Goal: Information Seeking & Learning: Learn about a topic

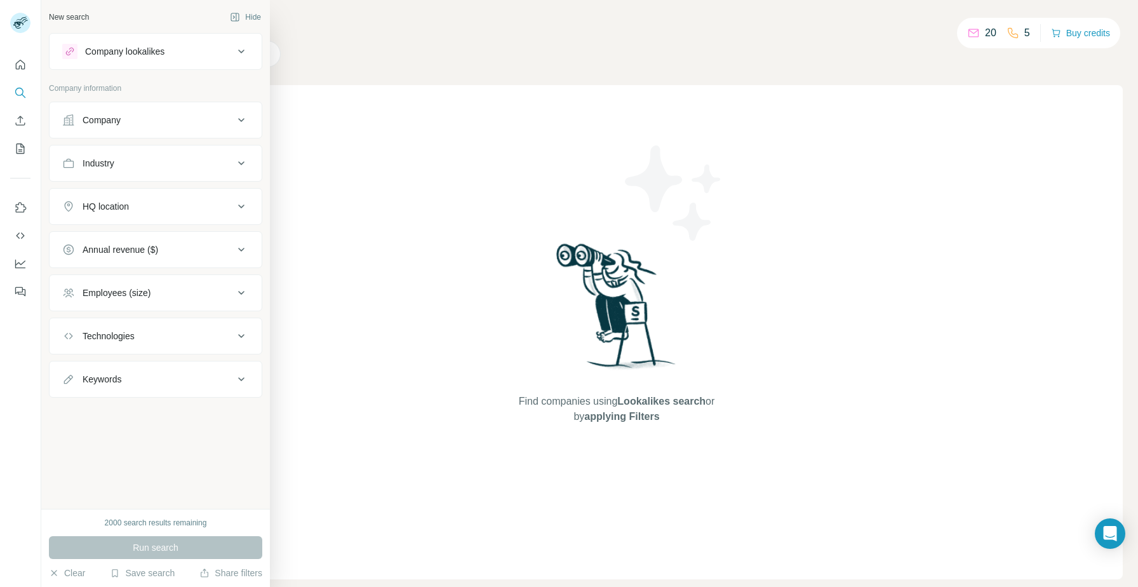
click at [198, 222] on div "HQ location" at bounding box center [155, 206] width 213 height 37
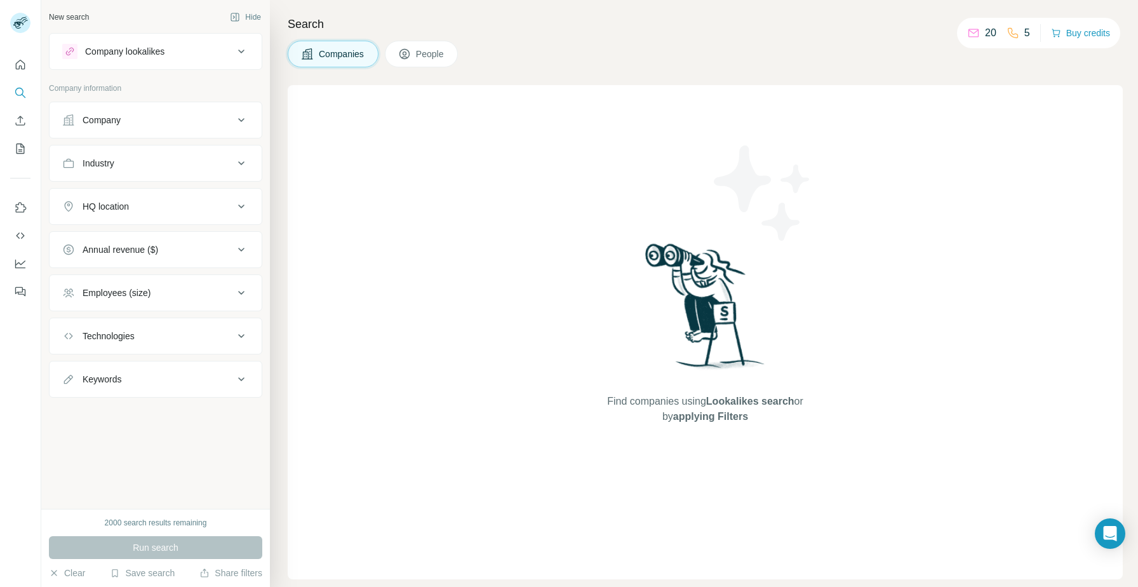
click at [207, 203] on div "HQ location" at bounding box center [147, 206] width 171 height 13
click at [177, 237] on input "text" at bounding box center [155, 238] width 187 height 23
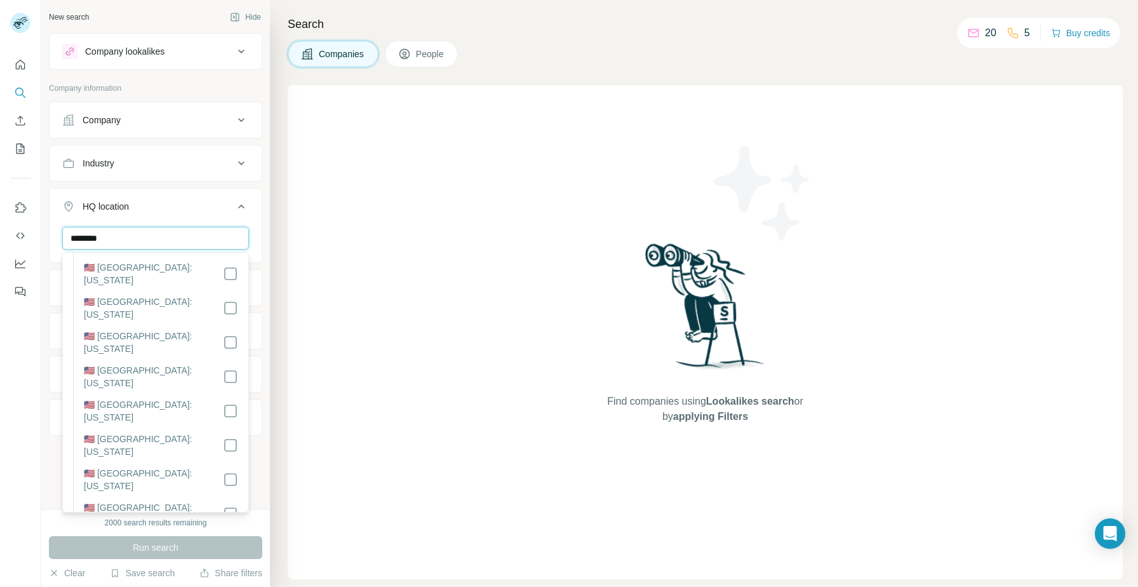
scroll to position [1128, 0]
type input "********"
click at [206, 196] on button "HQ location 1" at bounding box center [156, 209] width 212 height 36
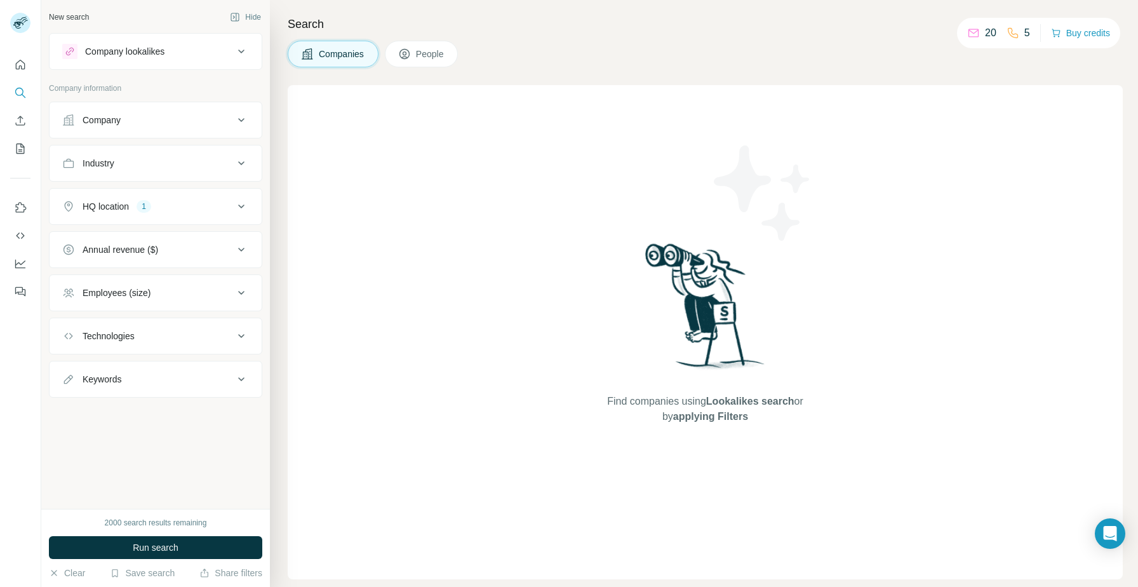
click at [199, 386] on button "Keywords" at bounding box center [156, 379] width 212 height 30
click at [182, 417] on input "text" at bounding box center [142, 410] width 161 height 23
type input "***"
click at [174, 159] on div "Industry" at bounding box center [147, 163] width 171 height 13
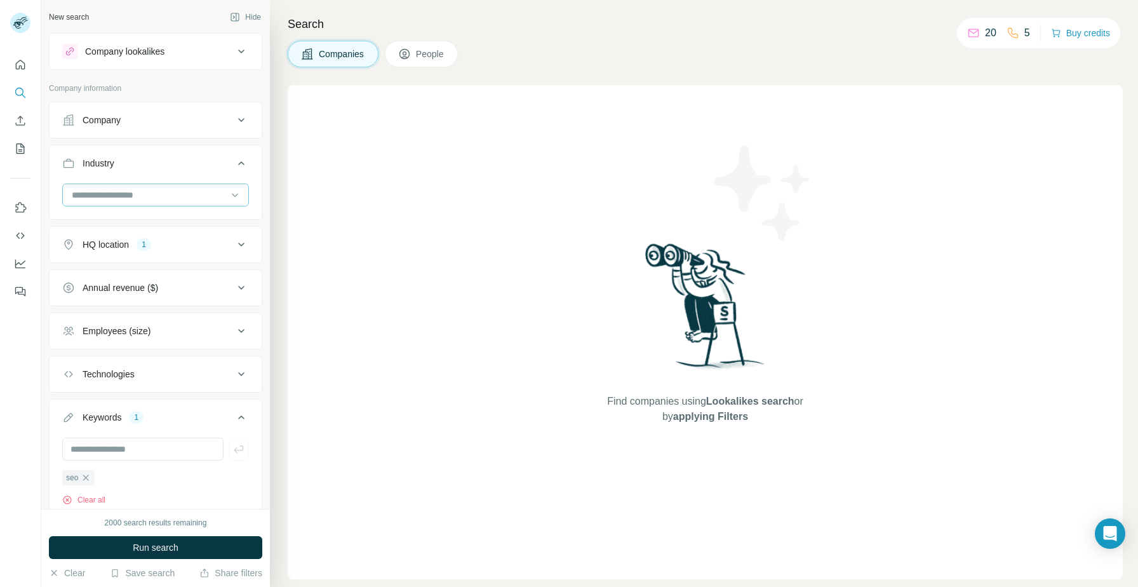
click at [138, 201] on input at bounding box center [148, 195] width 157 height 14
click at [137, 201] on input at bounding box center [148, 195] width 157 height 14
click at [110, 192] on input at bounding box center [148, 195] width 157 height 14
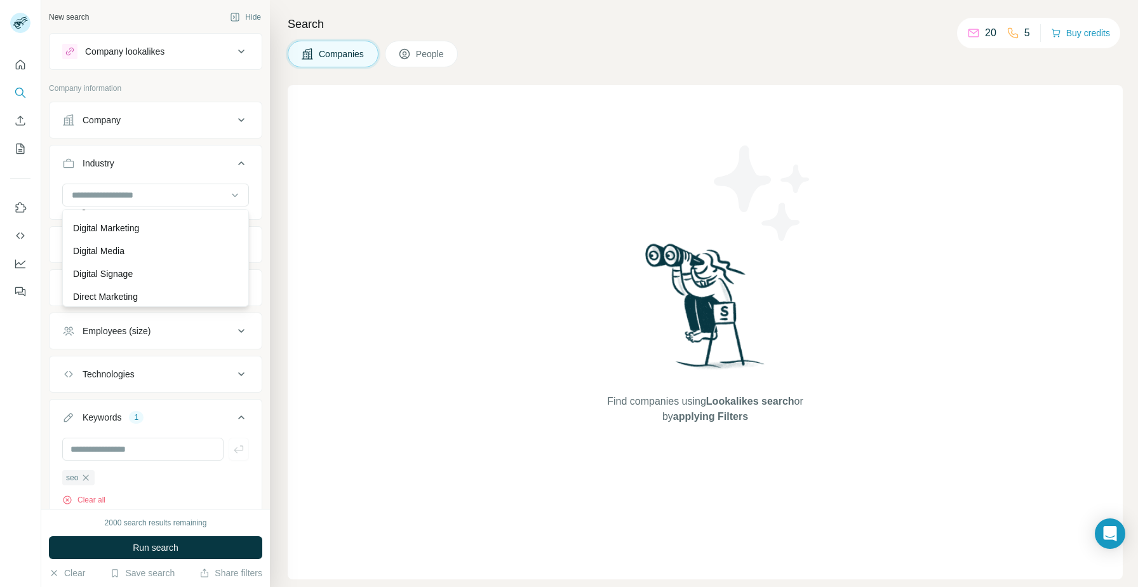
scroll to position [3745, 0]
click at [145, 234] on div "Digital Marketing" at bounding box center [155, 227] width 180 height 23
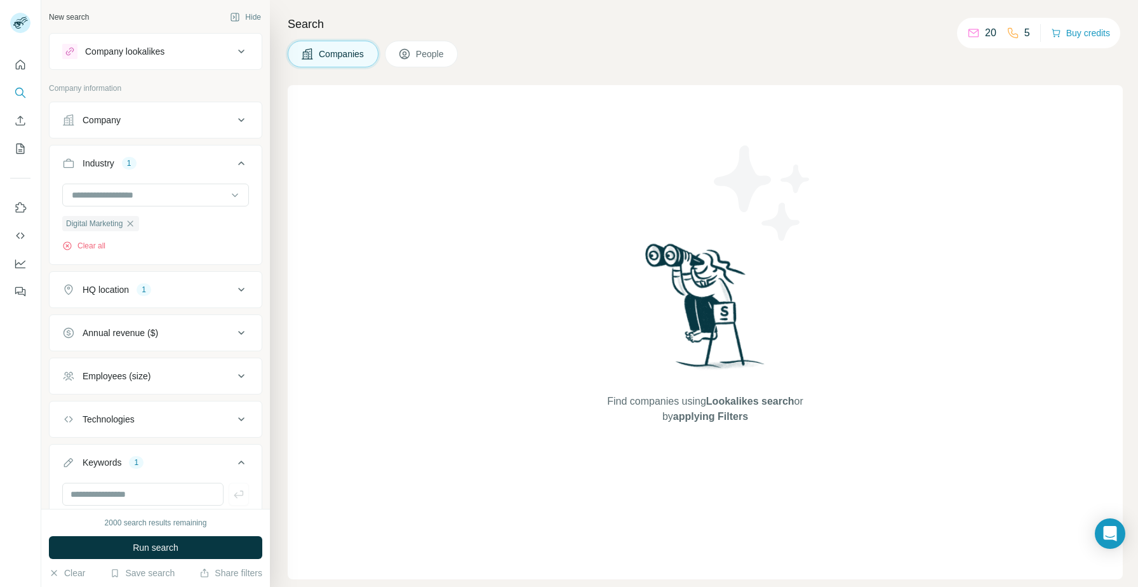
click at [211, 359] on div "Employees (size)" at bounding box center [155, 375] width 213 height 37
click at [209, 374] on div "Employees (size)" at bounding box center [147, 376] width 171 height 13
click at [94, 472] on span "51-200" at bounding box center [93, 474] width 33 height 13
click at [100, 500] on span "201-500" at bounding box center [95, 497] width 37 height 13
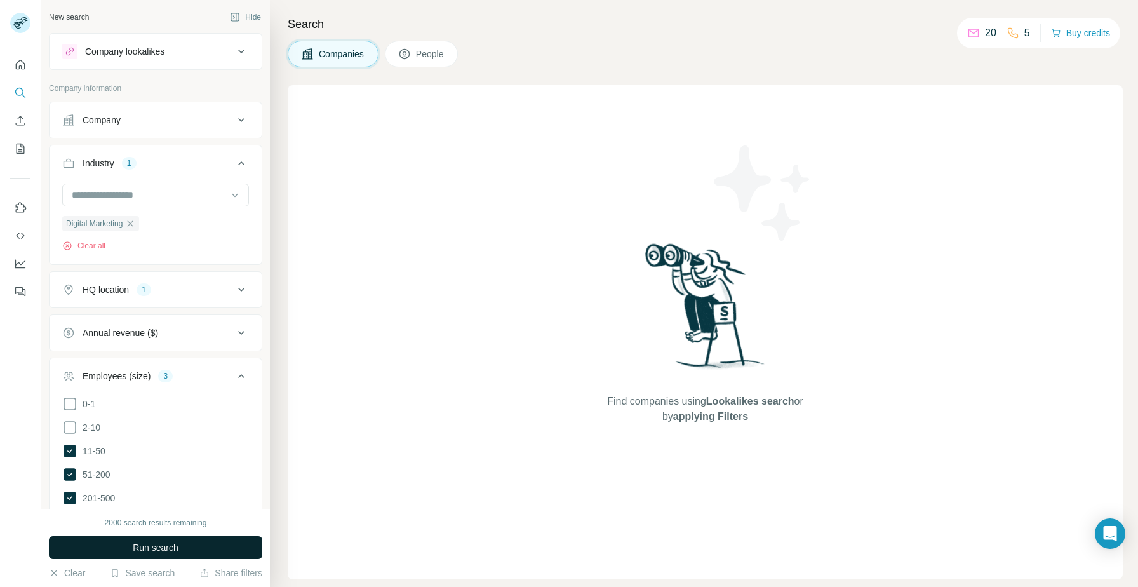
click at [173, 546] on span "Run search" at bounding box center [156, 547] width 46 height 13
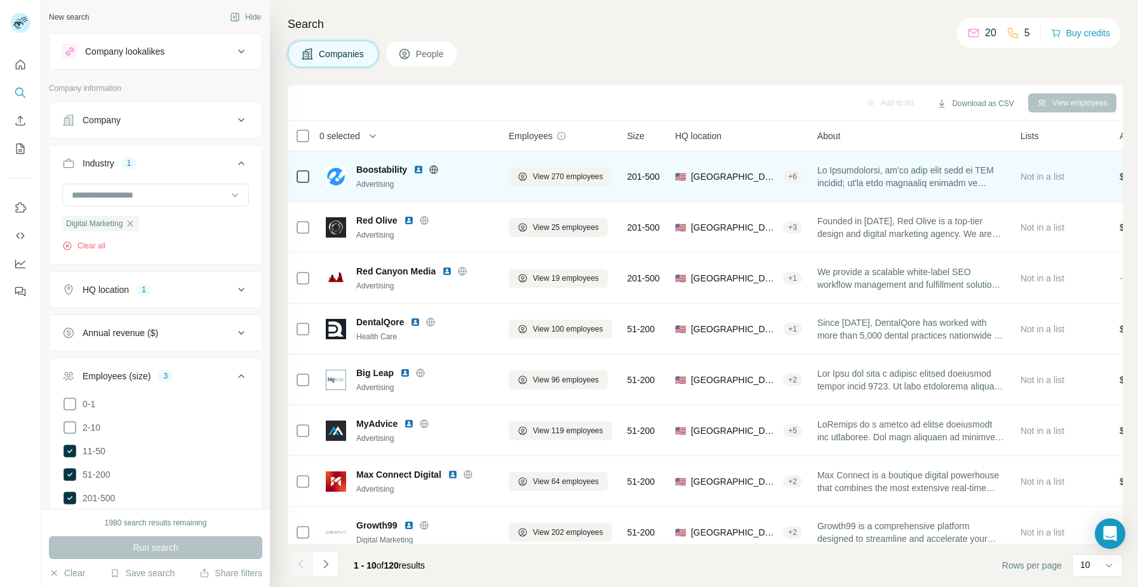
click at [417, 166] on img at bounding box center [418, 169] width 10 height 10
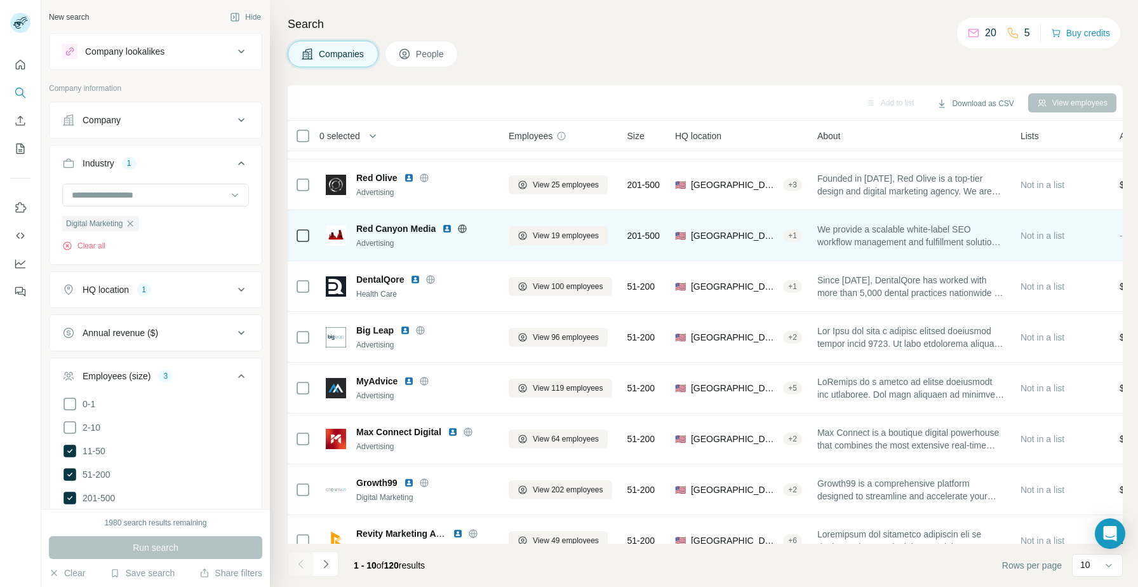
scroll to position [38, 0]
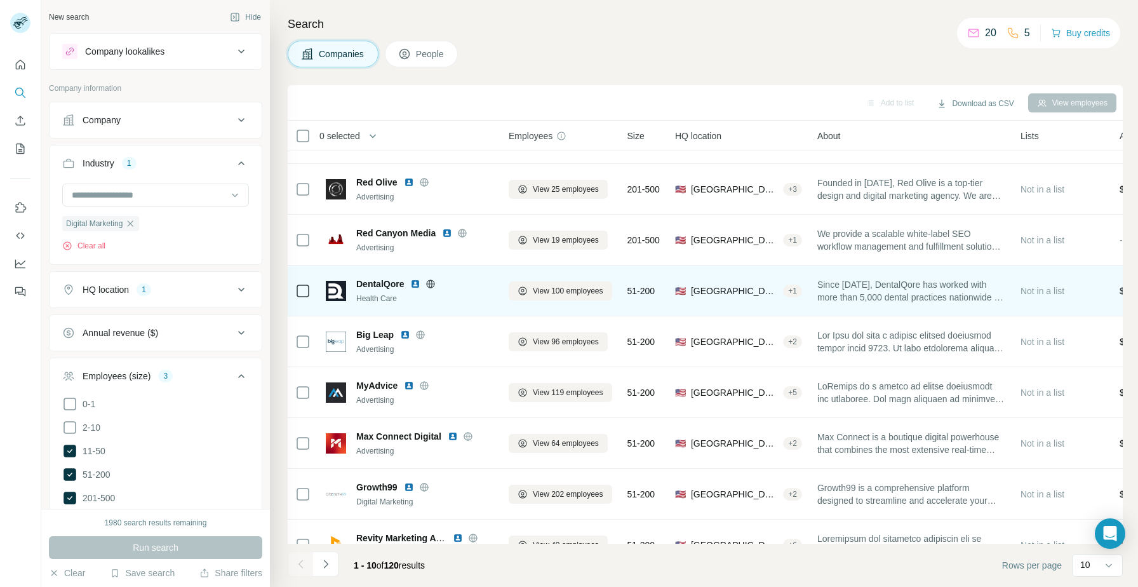
click at [414, 284] on img at bounding box center [415, 284] width 10 height 10
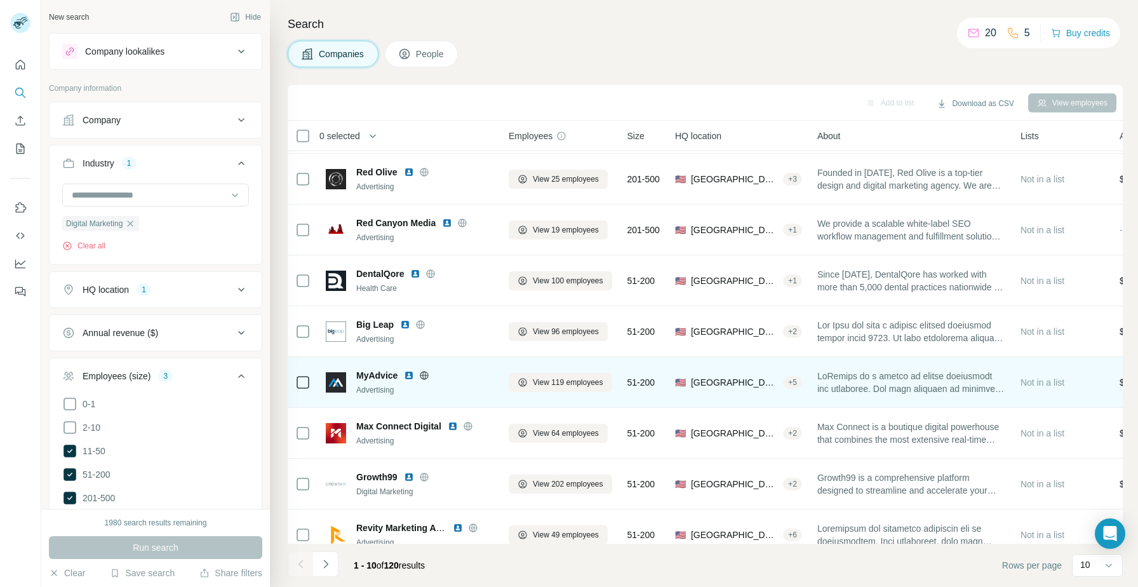
scroll to position [51, 0]
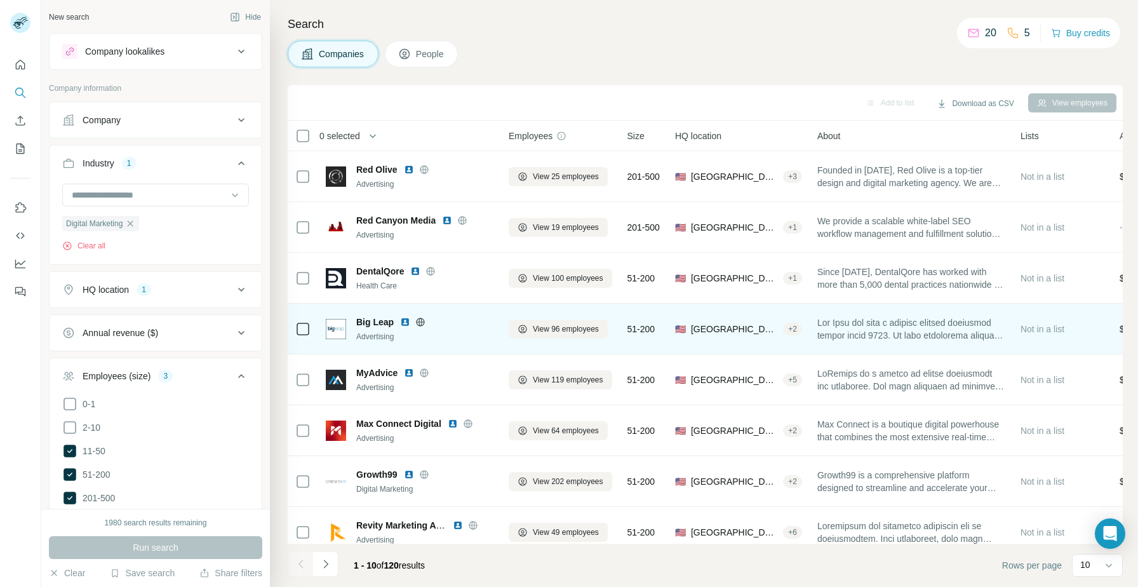
click at [403, 322] on img at bounding box center [405, 322] width 10 height 10
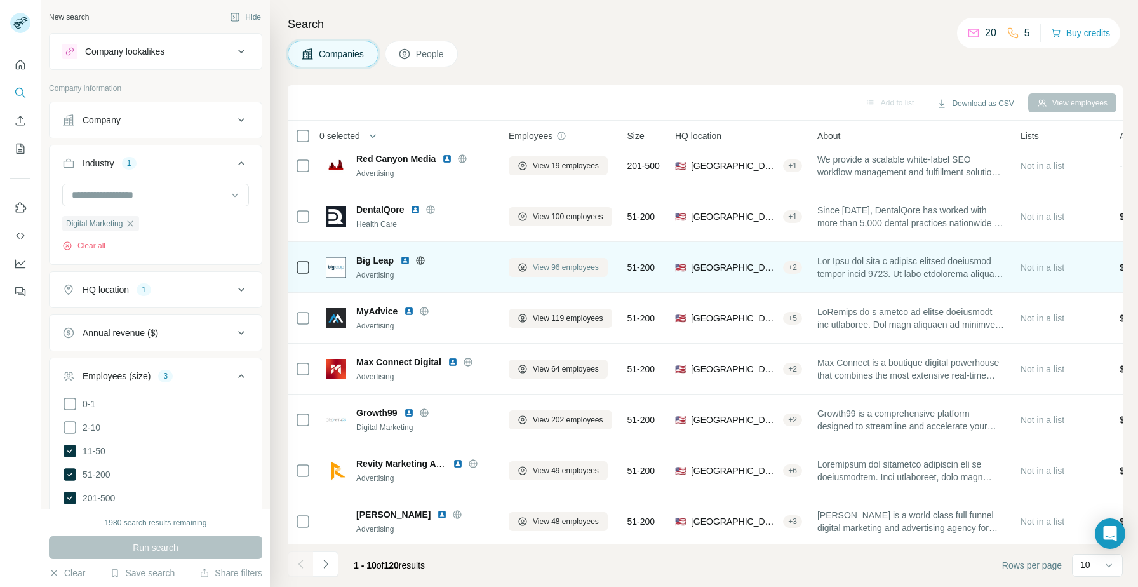
scroll to position [116, 0]
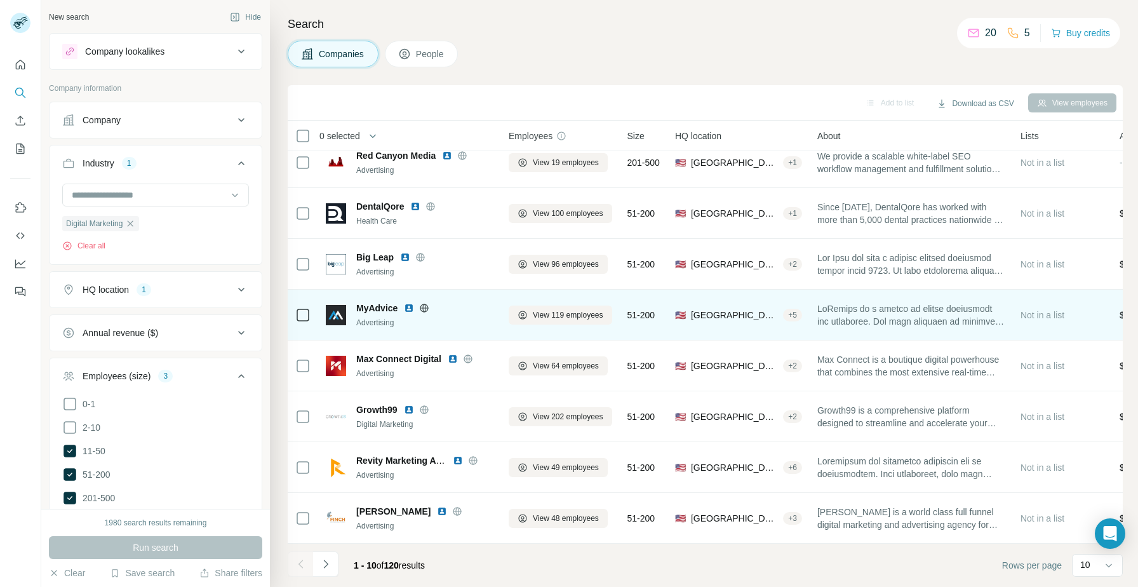
click at [408, 309] on img at bounding box center [409, 308] width 10 height 10
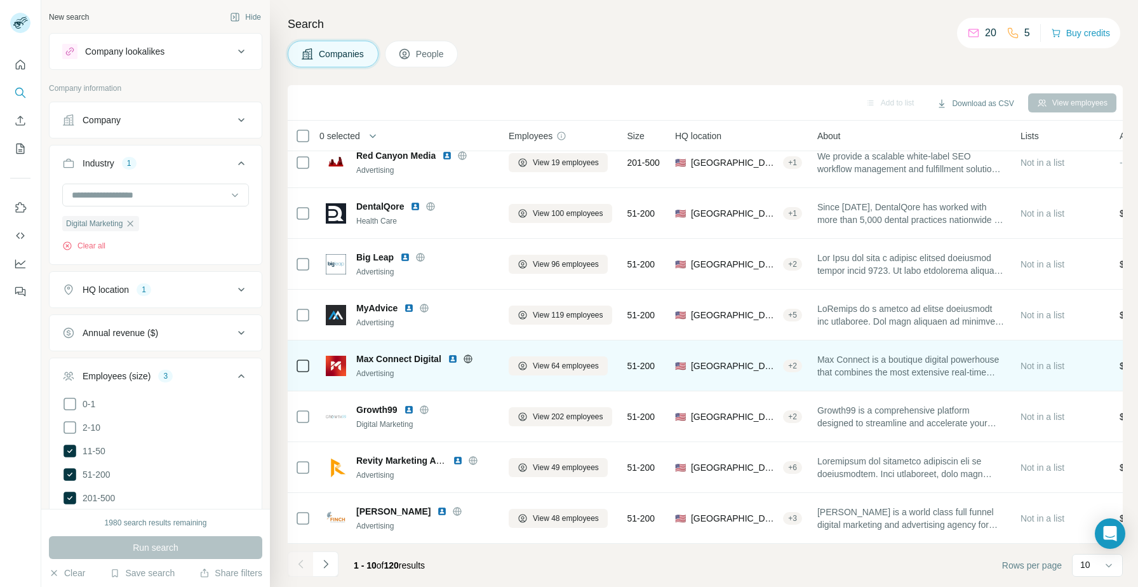
click at [455, 359] on img at bounding box center [453, 359] width 10 height 10
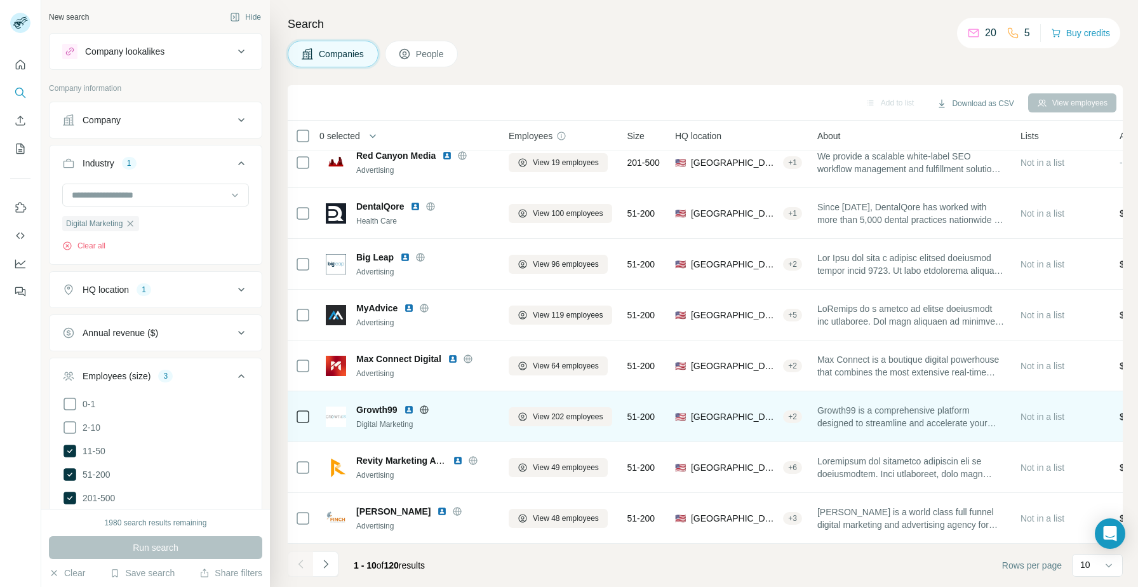
click at [413, 408] on img at bounding box center [409, 409] width 10 height 10
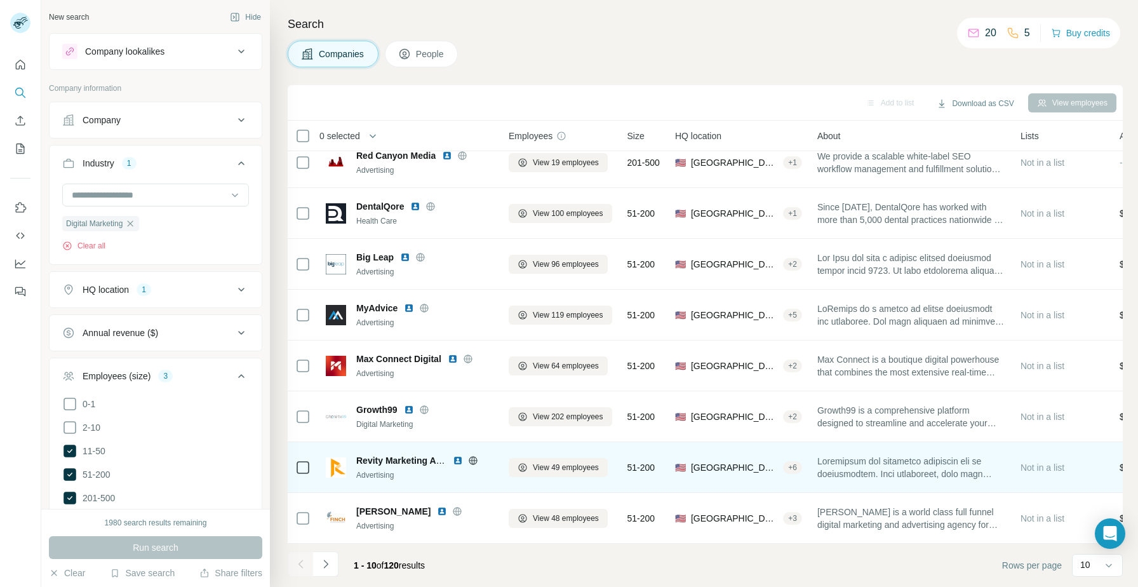
click at [458, 462] on img at bounding box center [458, 460] width 10 height 10
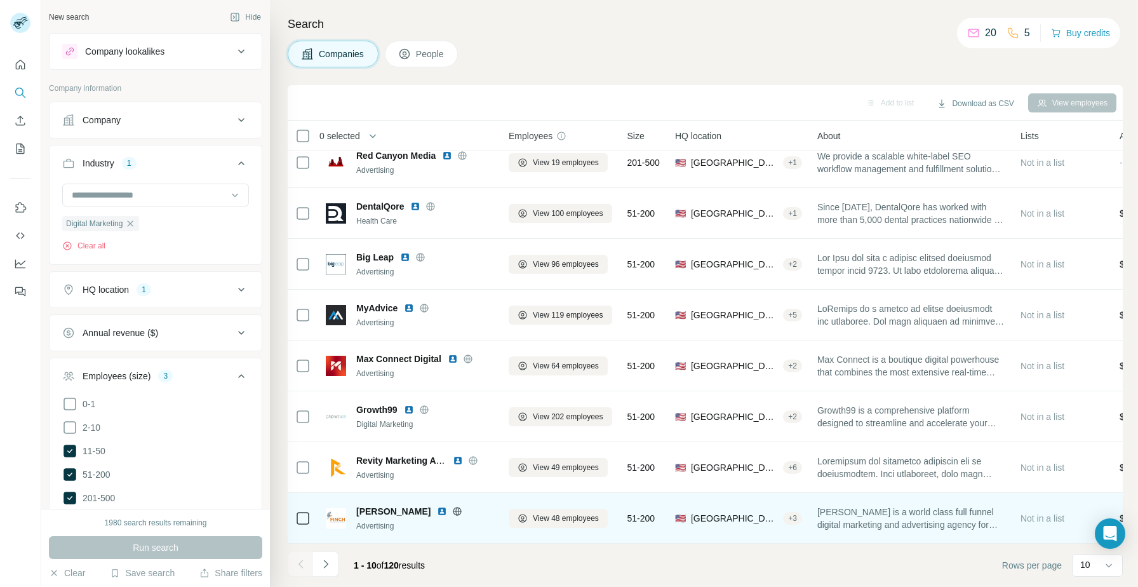
click at [437, 512] on img at bounding box center [442, 511] width 10 height 10
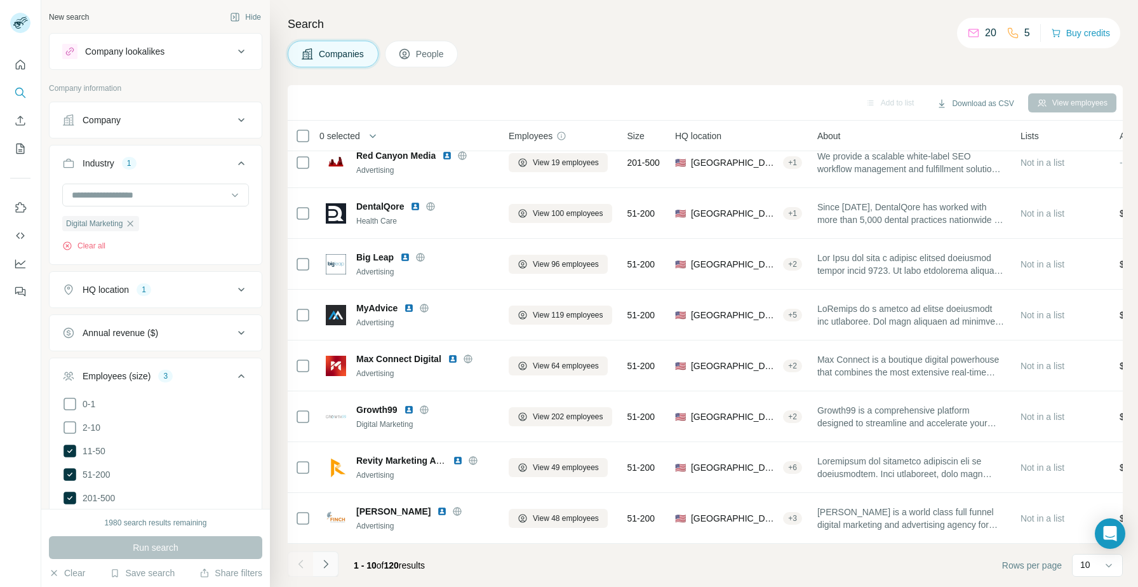
click at [329, 557] on icon "Navigate to next page" at bounding box center [325, 563] width 13 height 13
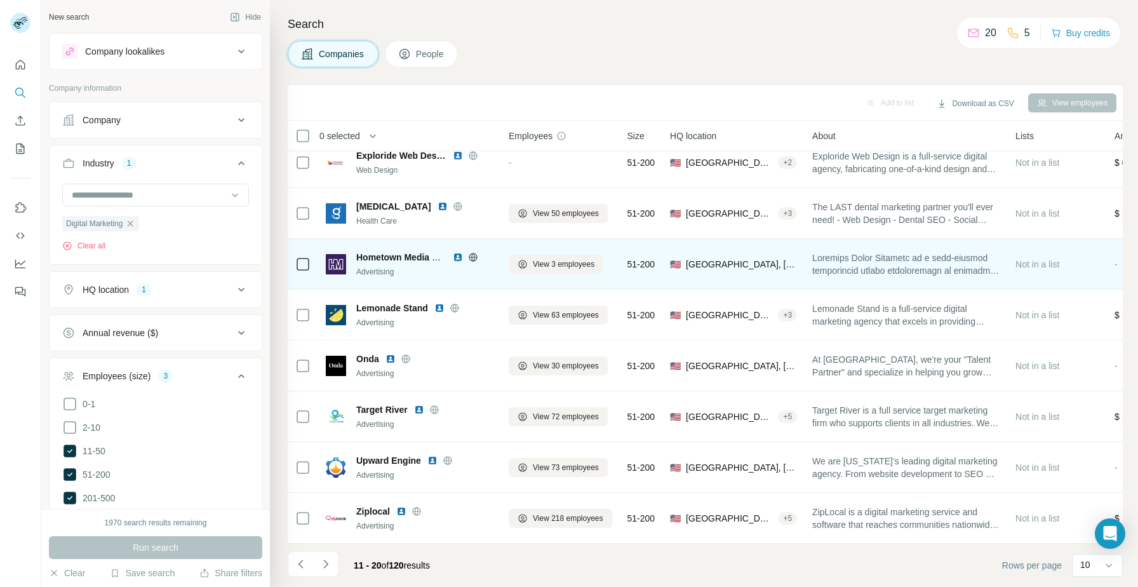
scroll to position [0, 0]
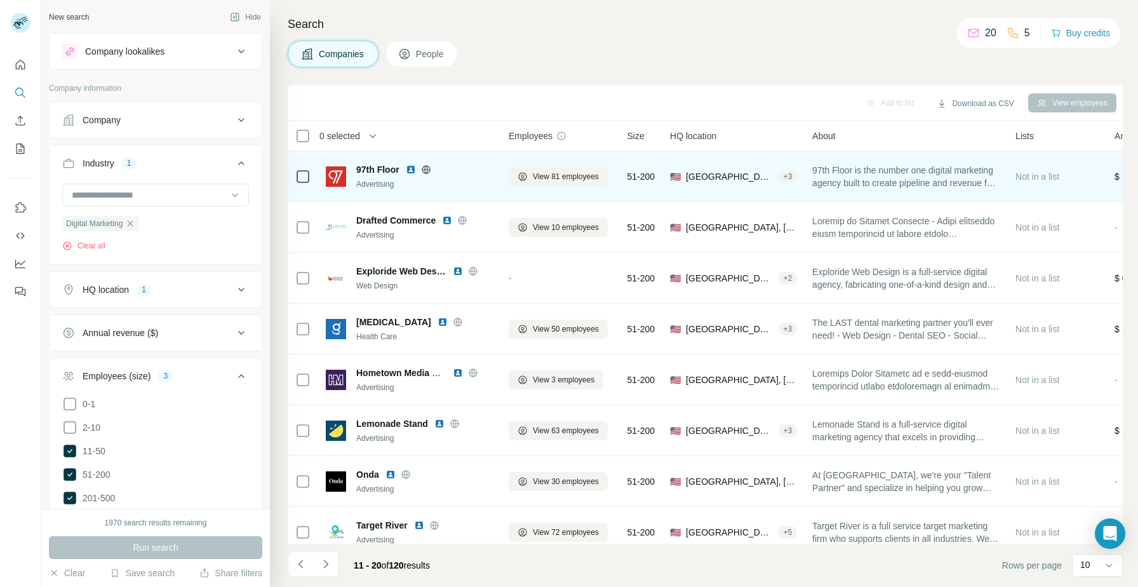
click at [410, 170] on img at bounding box center [411, 169] width 10 height 10
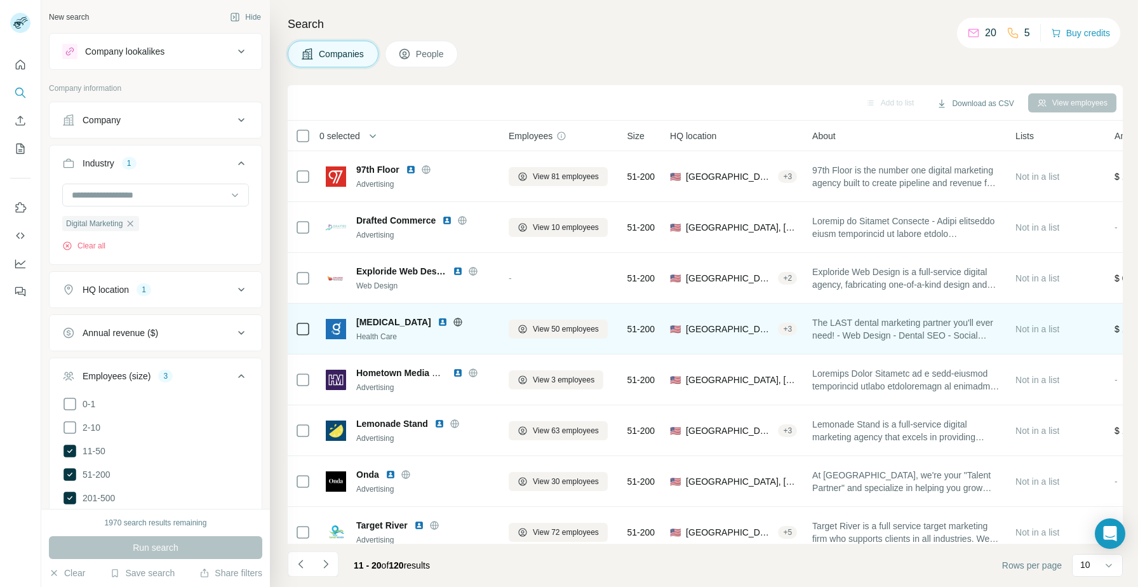
click at [437, 321] on img at bounding box center [442, 322] width 10 height 10
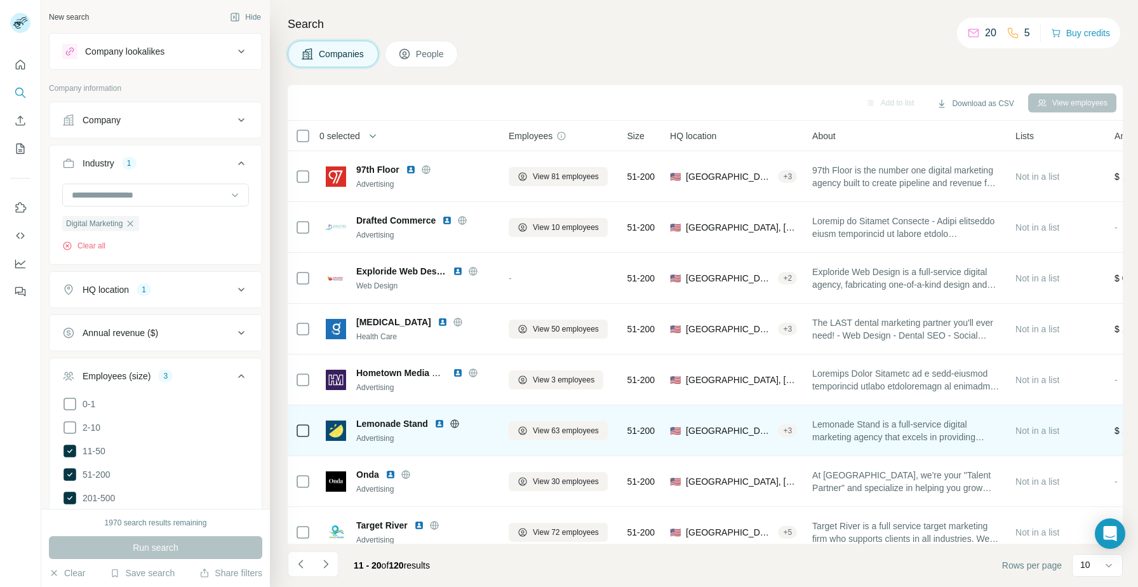
click at [439, 420] on img at bounding box center [439, 423] width 10 height 10
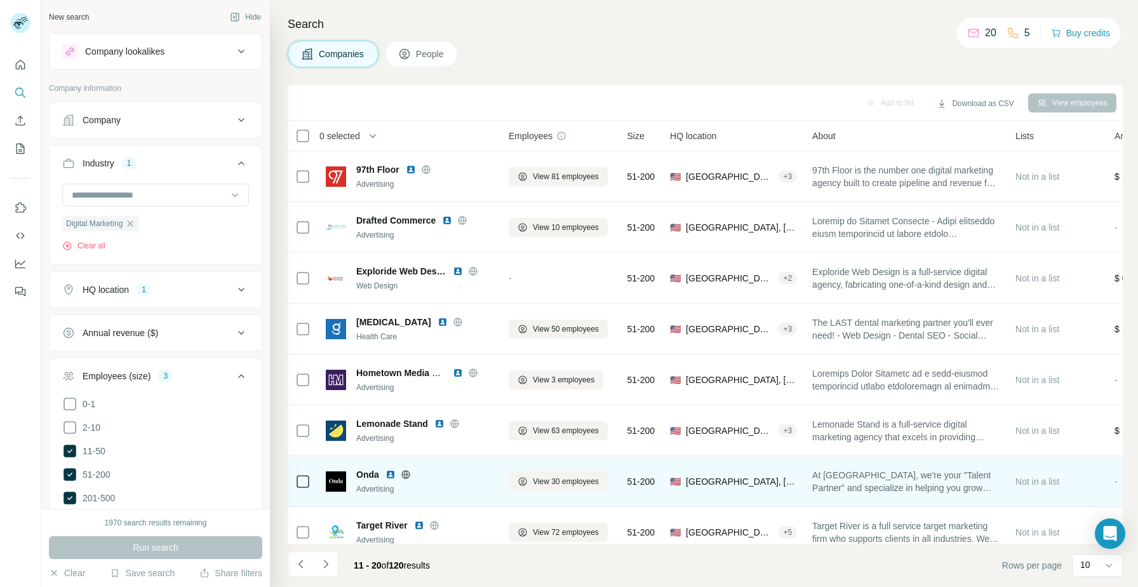
click at [392, 474] on img at bounding box center [390, 474] width 10 height 10
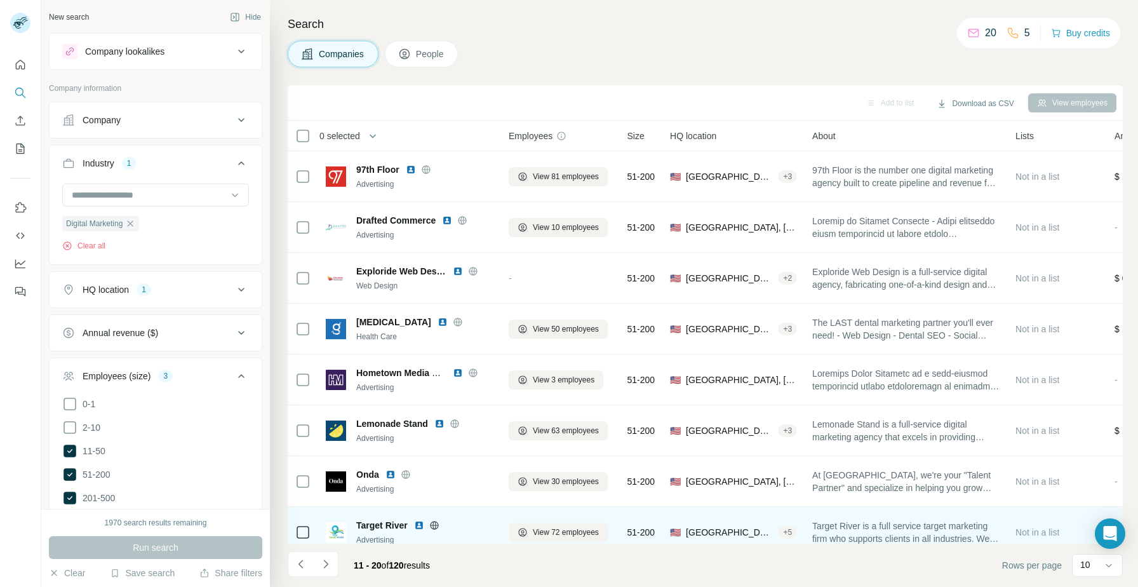
click at [419, 524] on img at bounding box center [419, 525] width 10 height 10
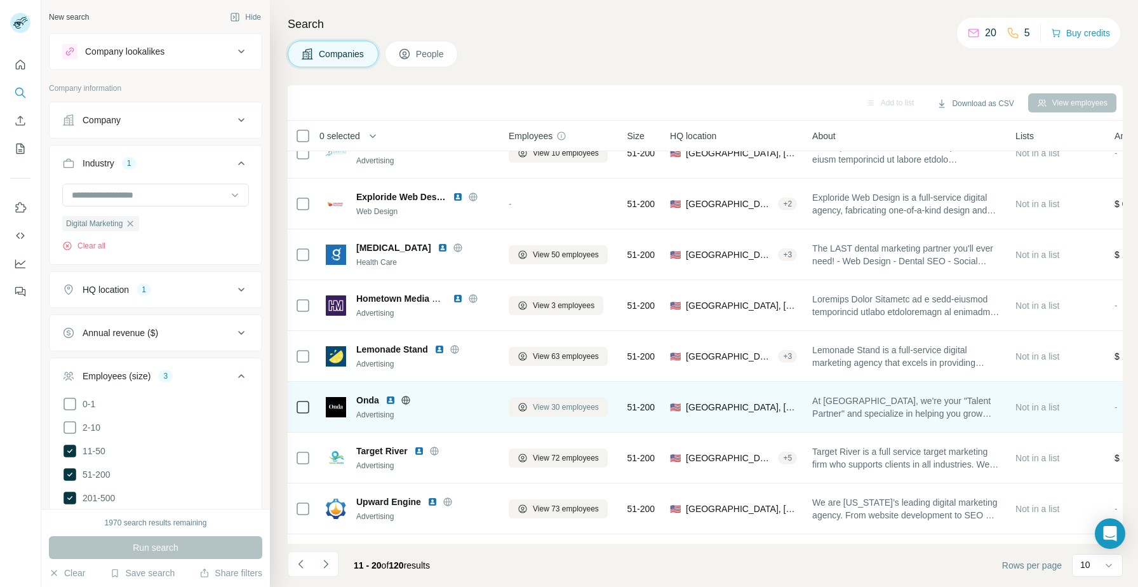
scroll to position [116, 0]
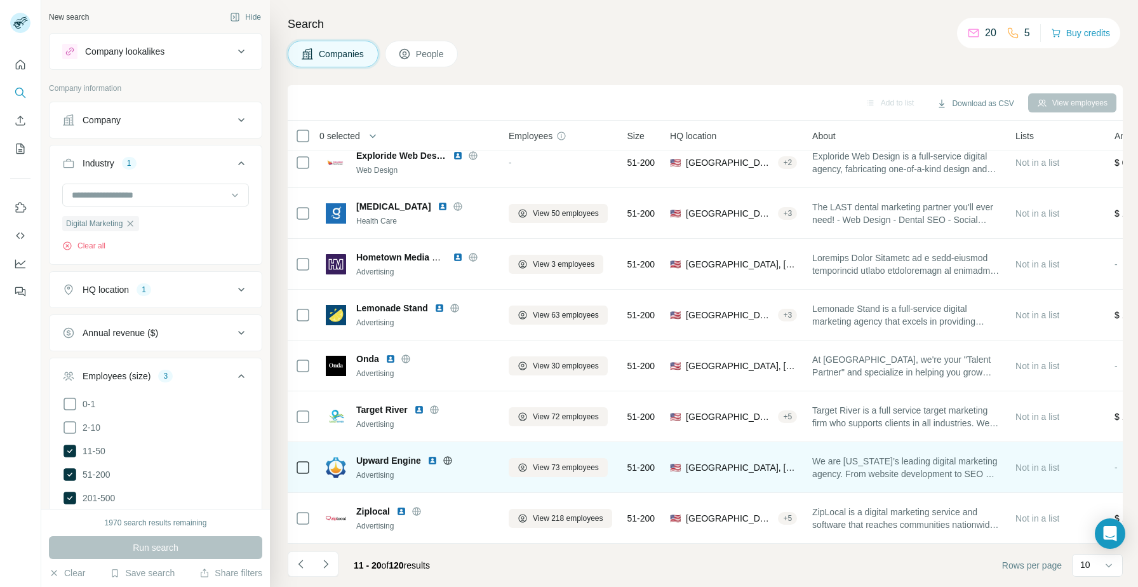
click at [434, 458] on img at bounding box center [432, 460] width 10 height 10
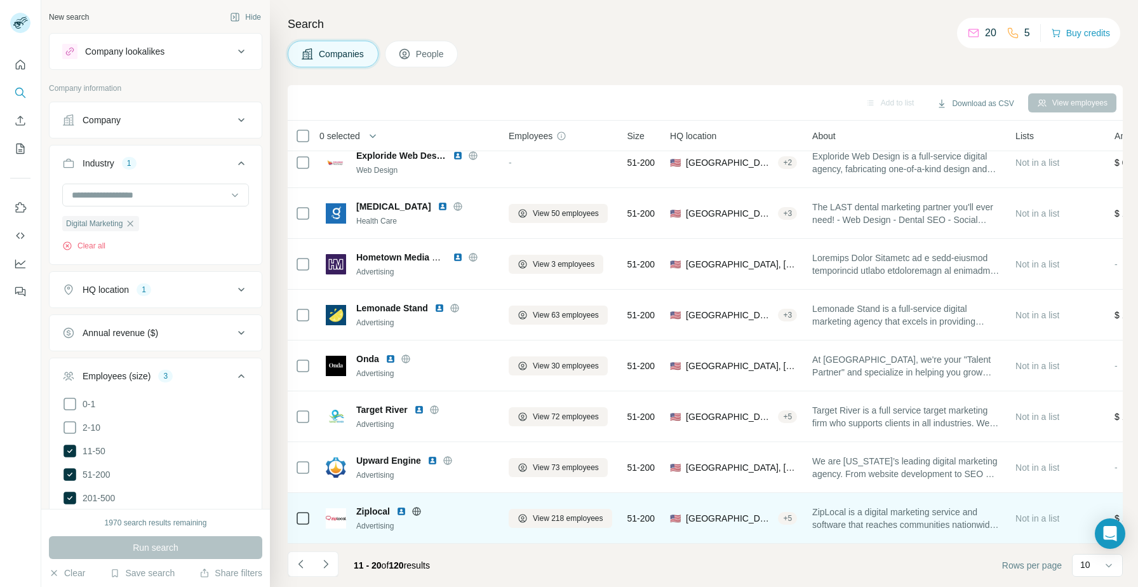
click at [401, 512] on img at bounding box center [401, 511] width 10 height 10
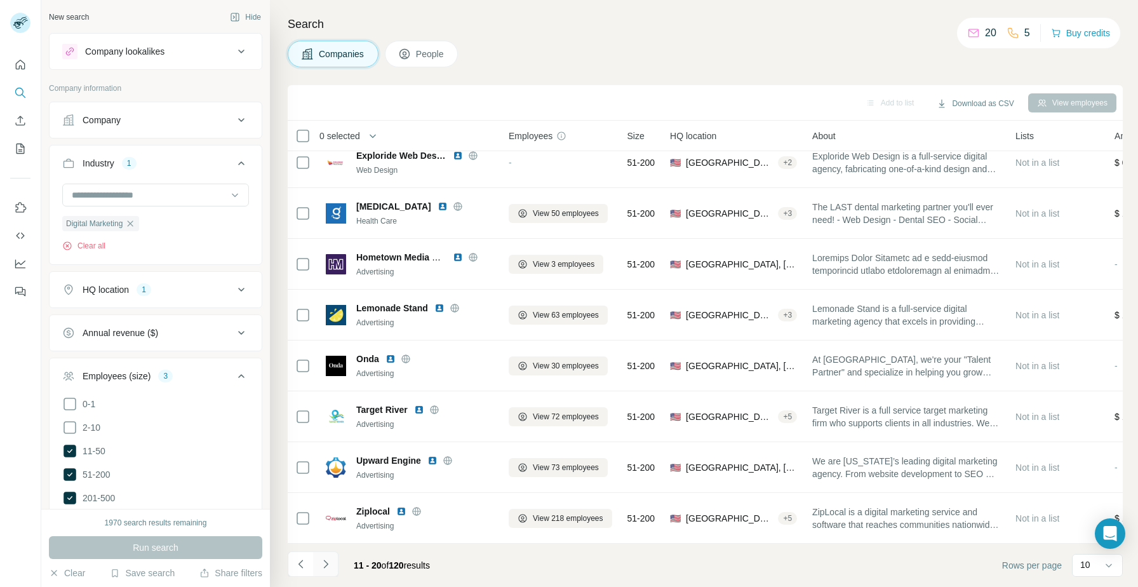
click at [317, 563] on button "Navigate to next page" at bounding box center [325, 563] width 25 height 25
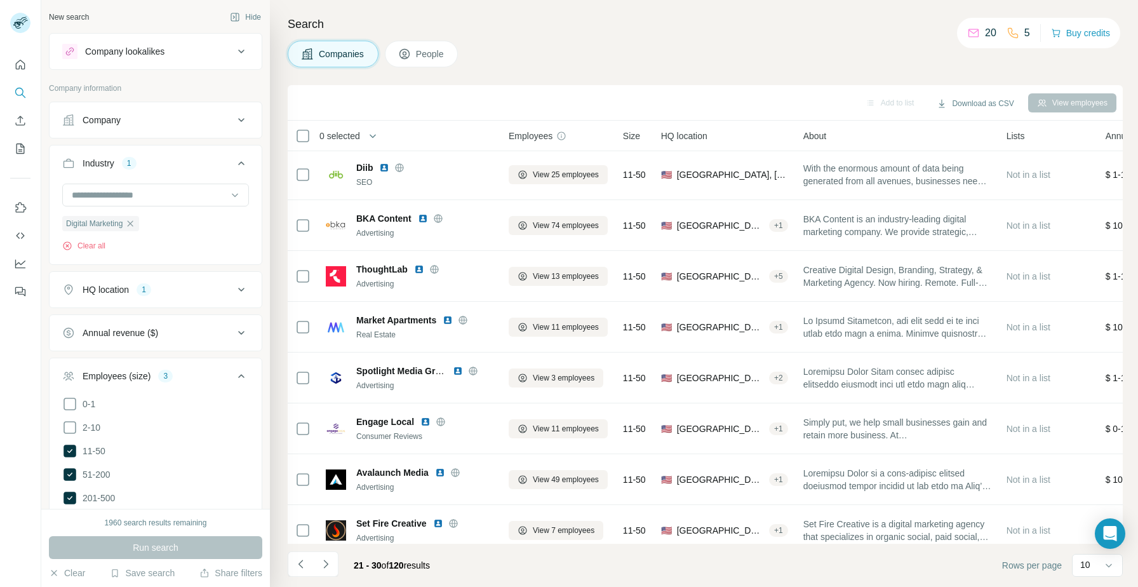
scroll to position [0, 0]
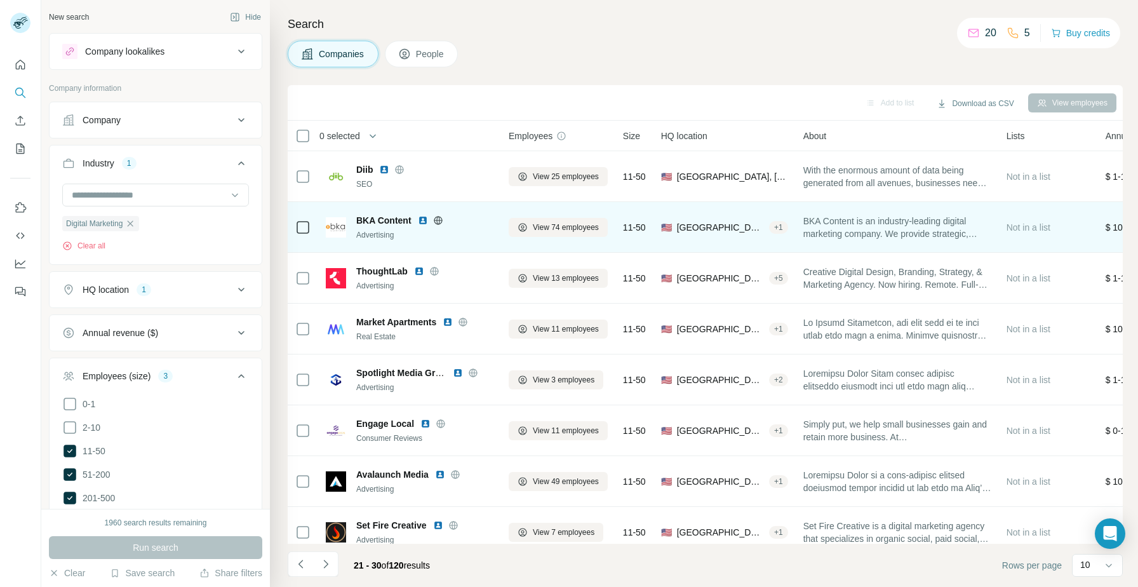
click at [423, 222] on img at bounding box center [423, 220] width 10 height 10
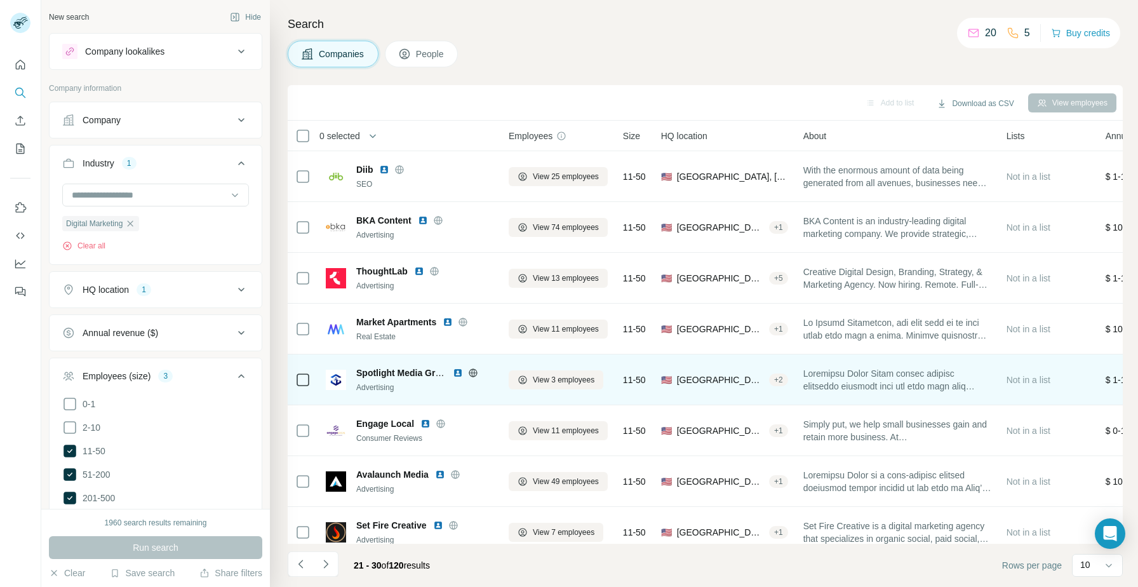
scroll to position [116, 0]
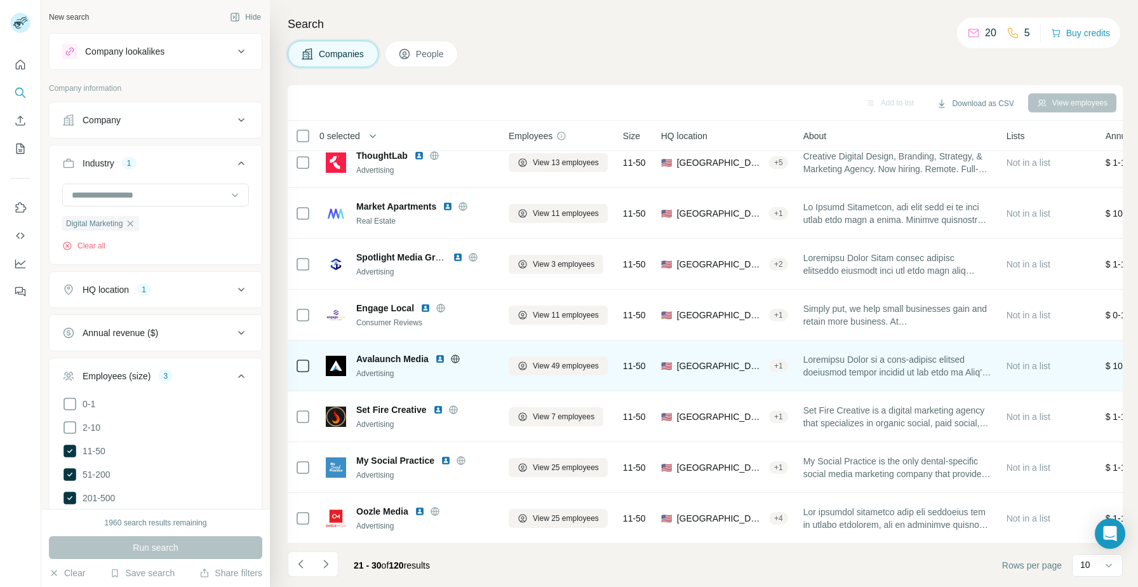
click at [441, 359] on img at bounding box center [440, 359] width 10 height 10
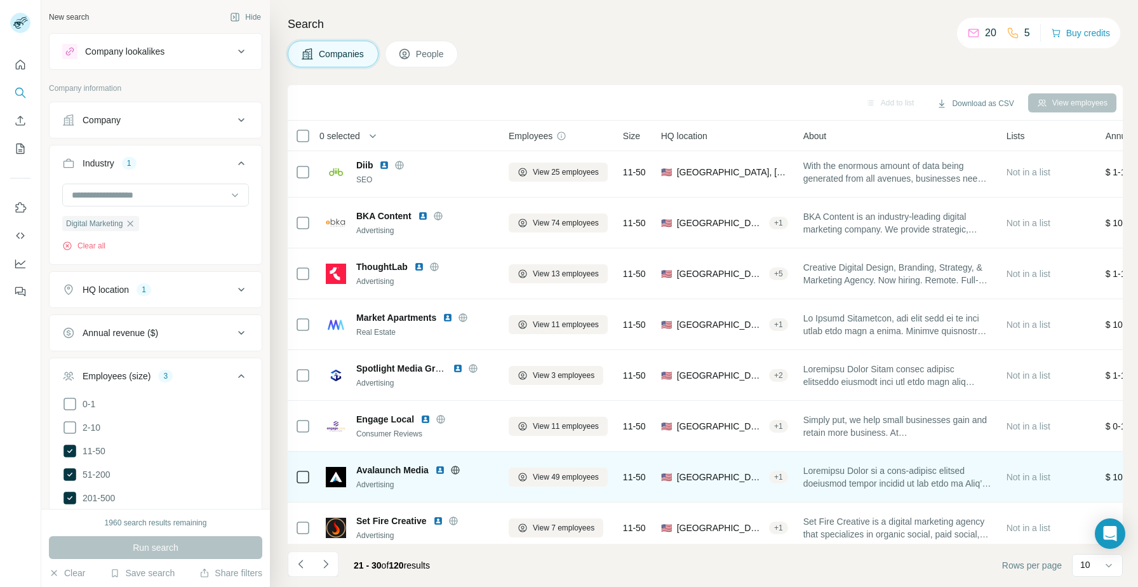
scroll to position [0, 0]
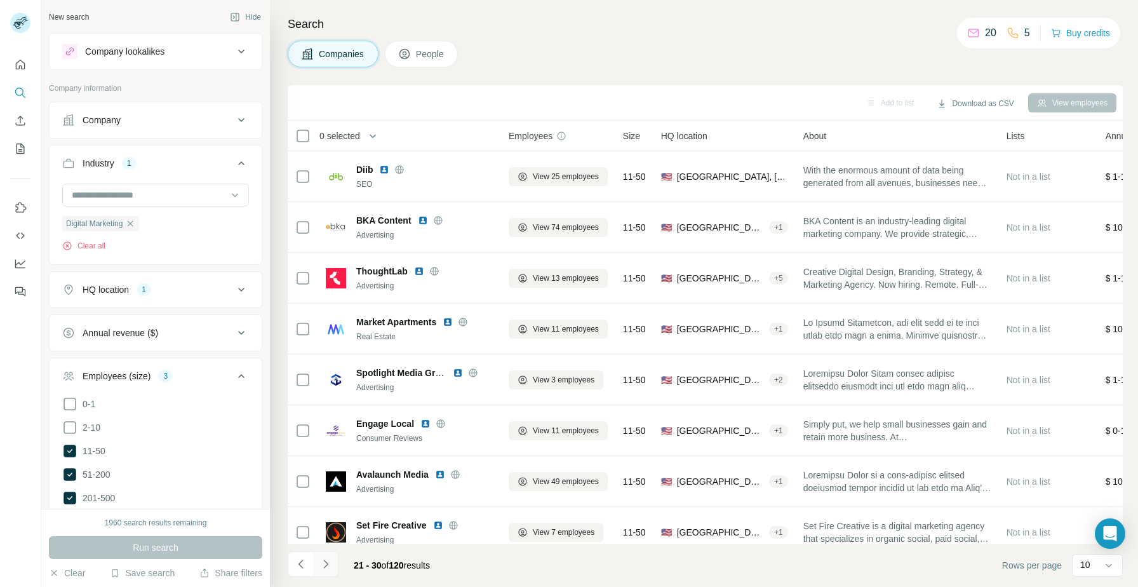
click at [327, 572] on button "Navigate to next page" at bounding box center [325, 563] width 25 height 25
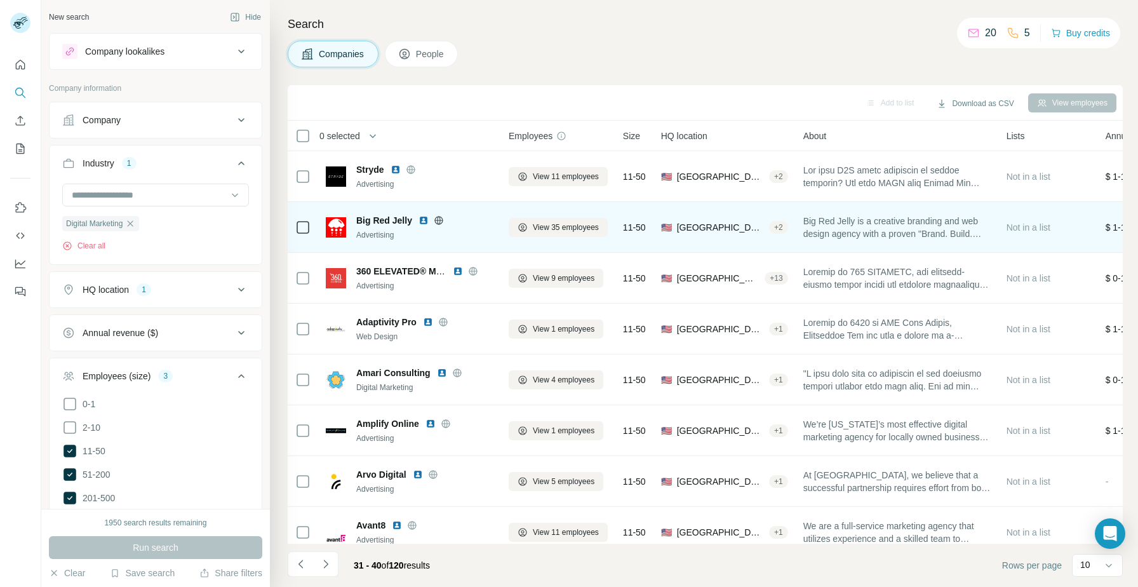
click at [426, 221] on img at bounding box center [423, 220] width 10 height 10
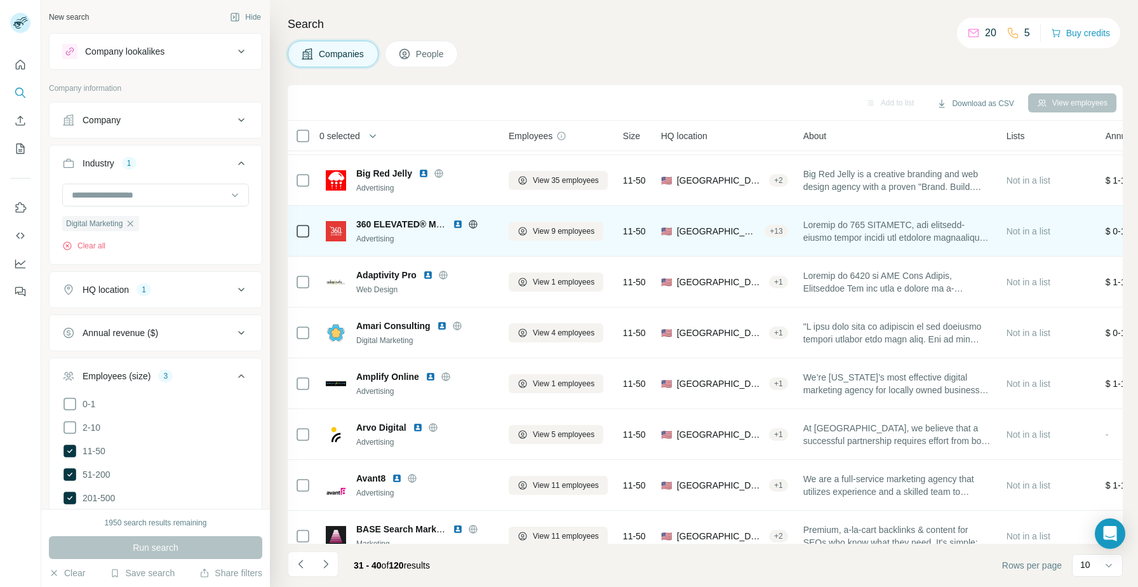
scroll to position [116, 0]
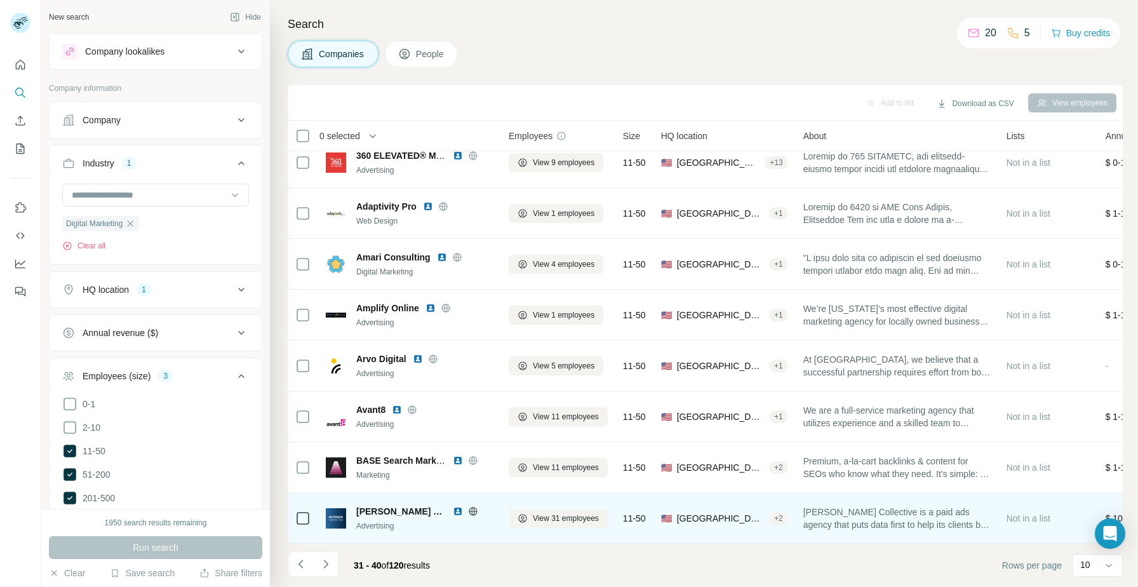
click at [453, 515] on img at bounding box center [458, 511] width 10 height 10
